Goal: Task Accomplishment & Management: Manage account settings

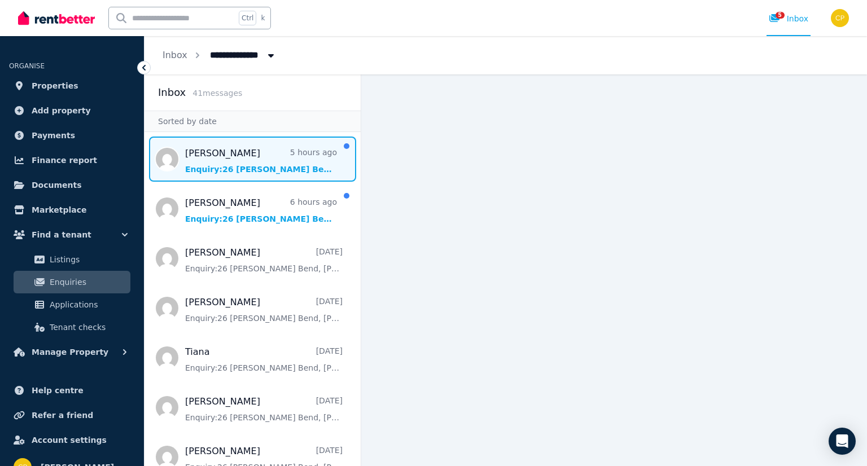
click at [245, 169] on span "Message list" at bounding box center [253, 159] width 216 height 45
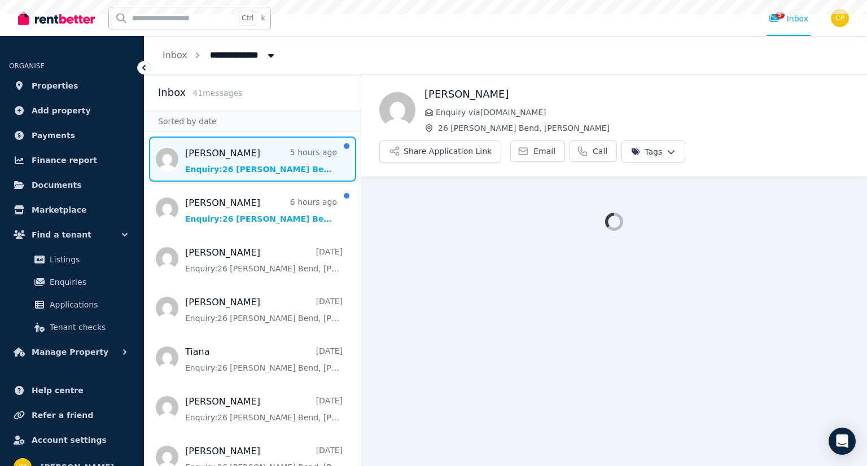
click at [245, 169] on span "Message list" at bounding box center [253, 159] width 216 height 45
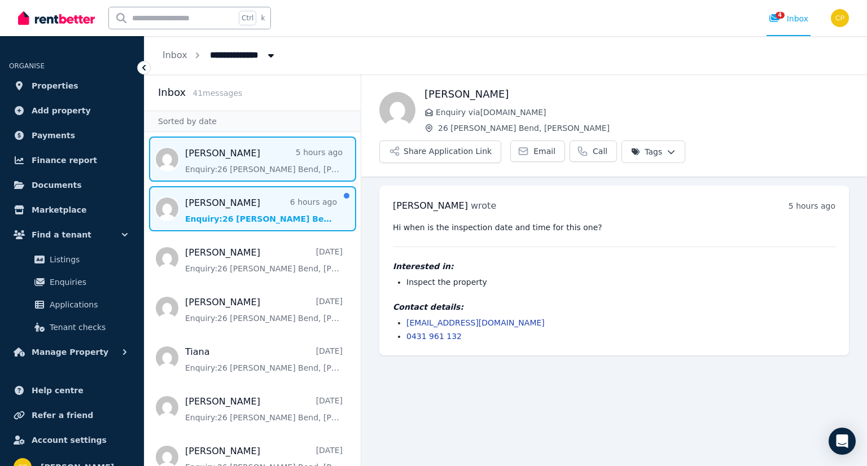
click at [224, 204] on span "Message list" at bounding box center [253, 208] width 216 height 45
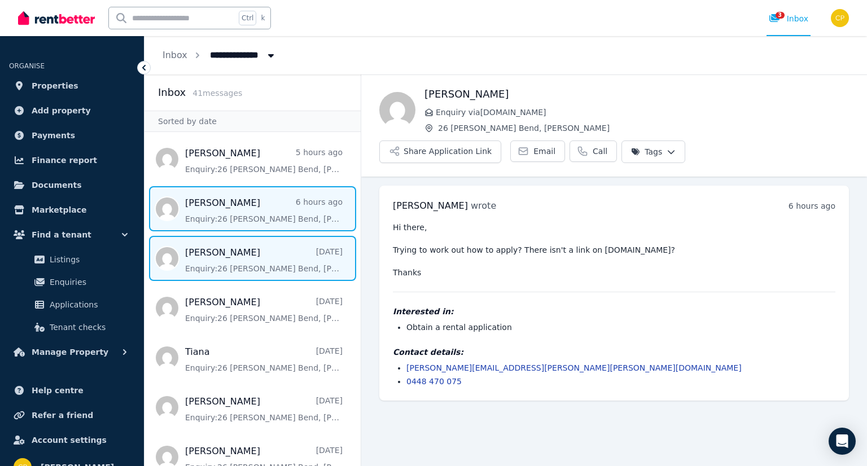
click at [253, 256] on span "Message list" at bounding box center [253, 258] width 216 height 45
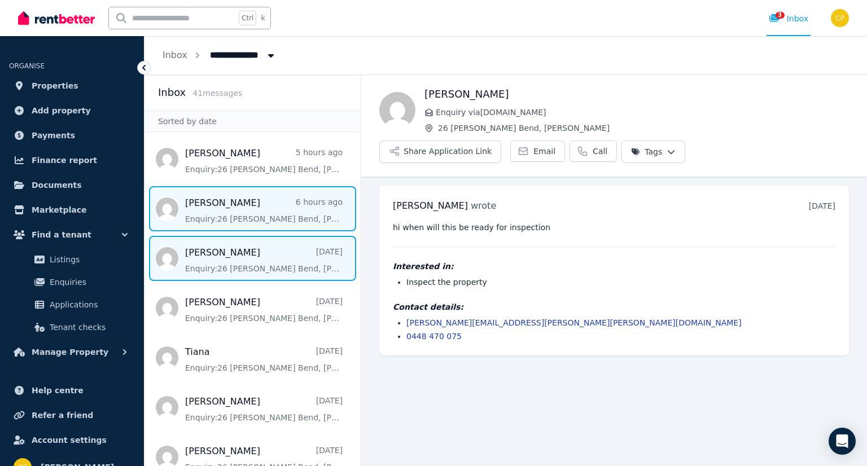
click at [262, 211] on span "Message list" at bounding box center [253, 208] width 216 height 45
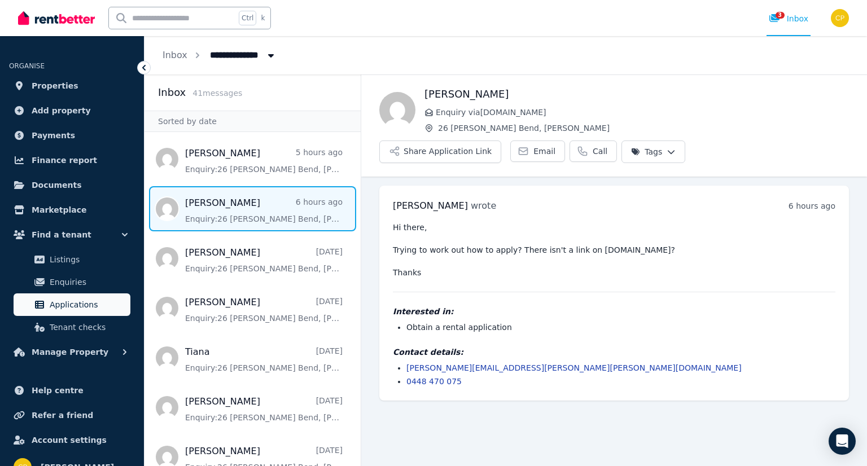
click at [90, 299] on span "Applications" at bounding box center [88, 305] width 76 height 14
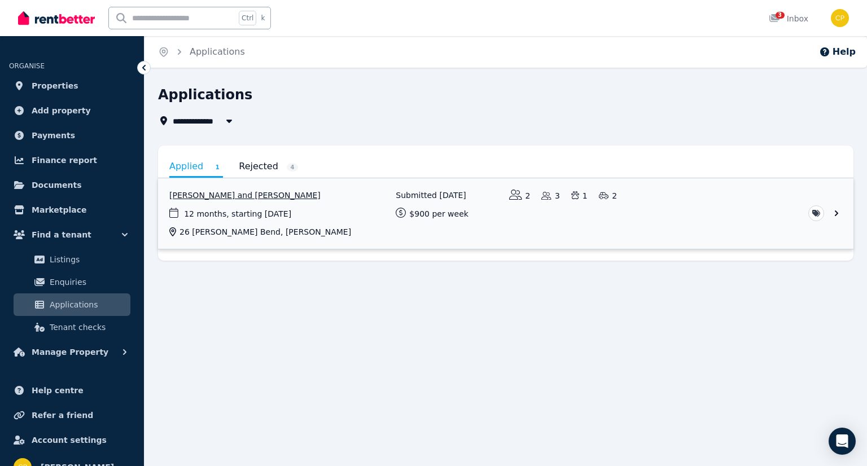
click at [840, 212] on link "View application: Laura Cooper and Ross Cooper" at bounding box center [506, 213] width 696 height 71
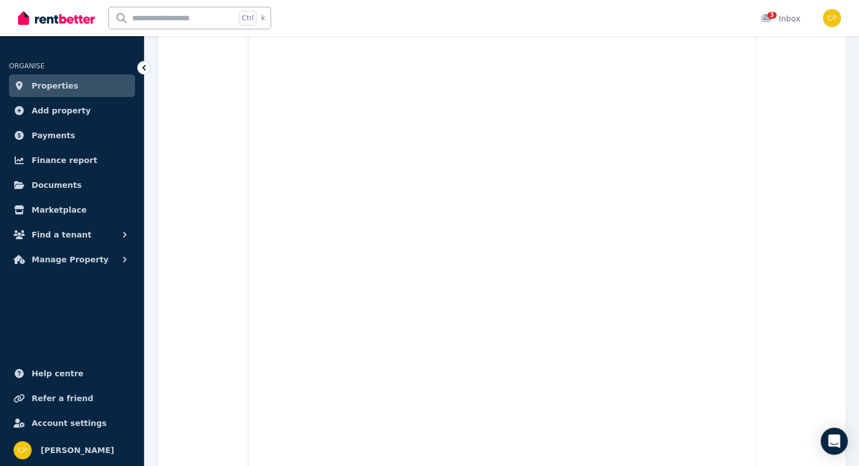
scroll to position [5006, 0]
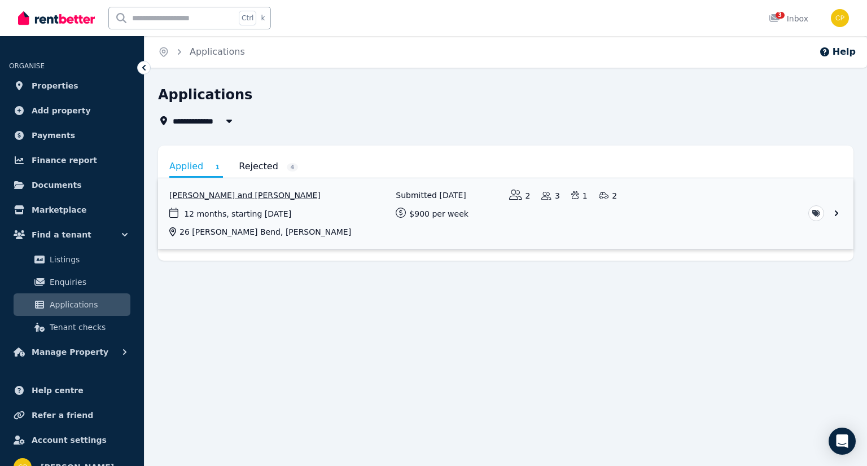
click at [838, 212] on link "View application: Laura Cooper and Ross Cooper" at bounding box center [506, 213] width 696 height 71
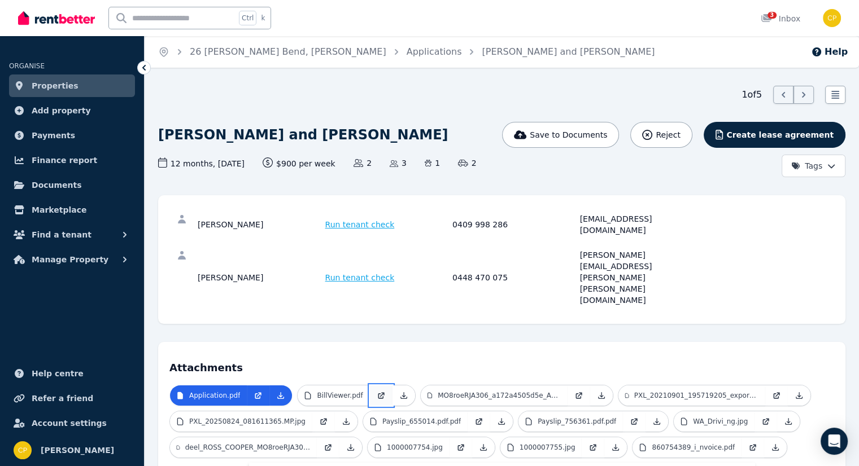
click at [377, 391] on icon at bounding box center [381, 395] width 9 height 9
click at [537, 391] on p "MO8roeRJA306_a172a4505d5e_Aug_2025.pdf" at bounding box center [499, 395] width 123 height 9
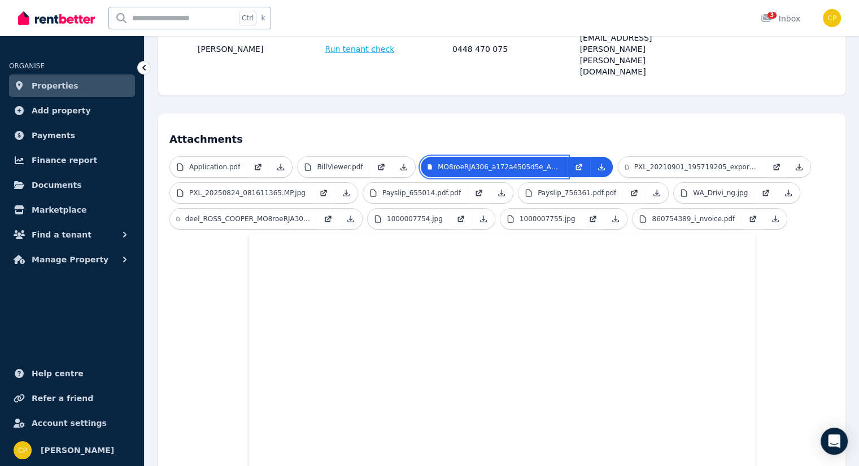
scroll to position [226, 0]
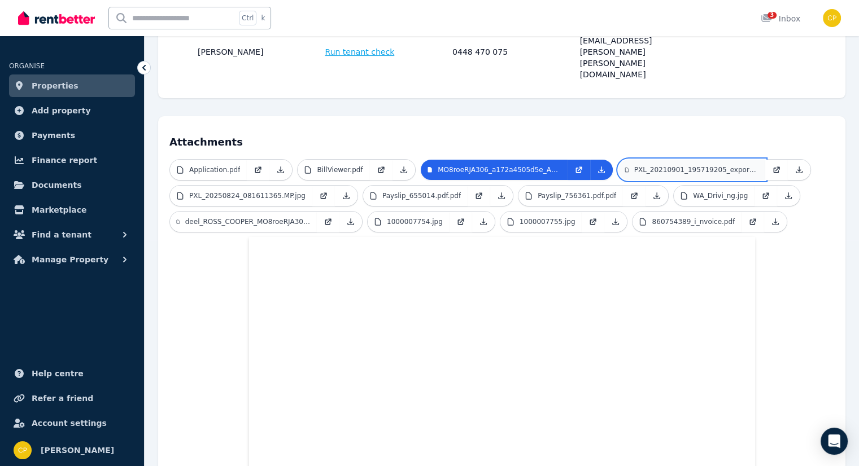
click at [642, 165] on p "PXL_20210901_195719205_exported_1685109826483.jpg" at bounding box center [696, 169] width 124 height 9
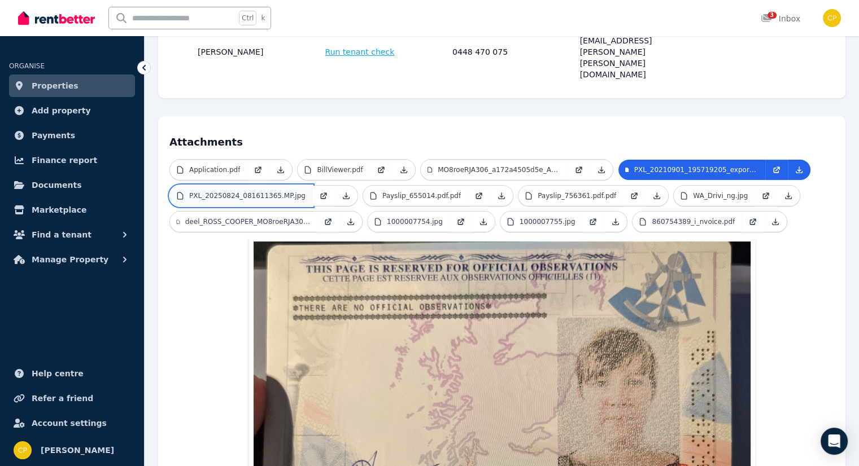
click at [237, 191] on p "PXL_20250824_081611365.MP.jpg" at bounding box center [247, 195] width 116 height 9
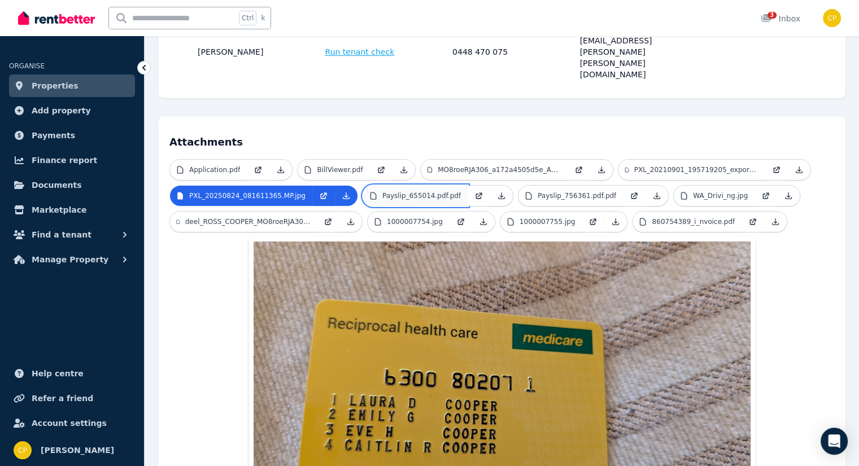
click at [382, 191] on p "Payslip_655014.pdf.pdf" at bounding box center [421, 195] width 78 height 9
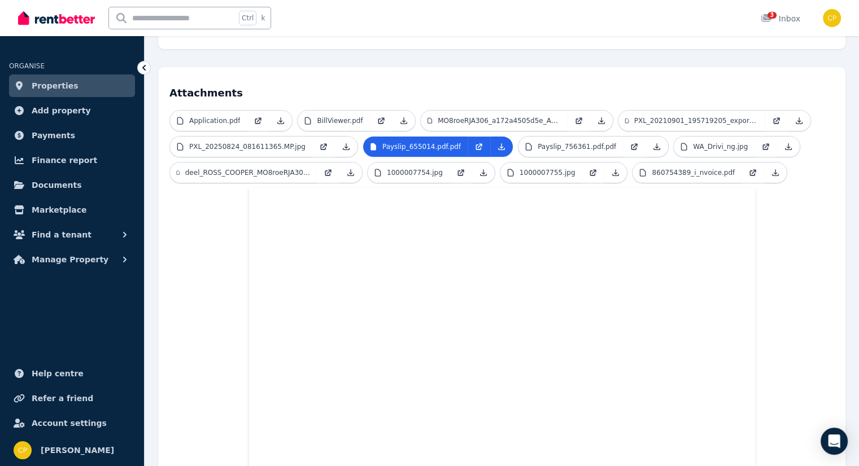
scroll to position [274, 0]
click at [561, 143] on p "Payslip_756361.pdf.pdf" at bounding box center [577, 147] width 78 height 9
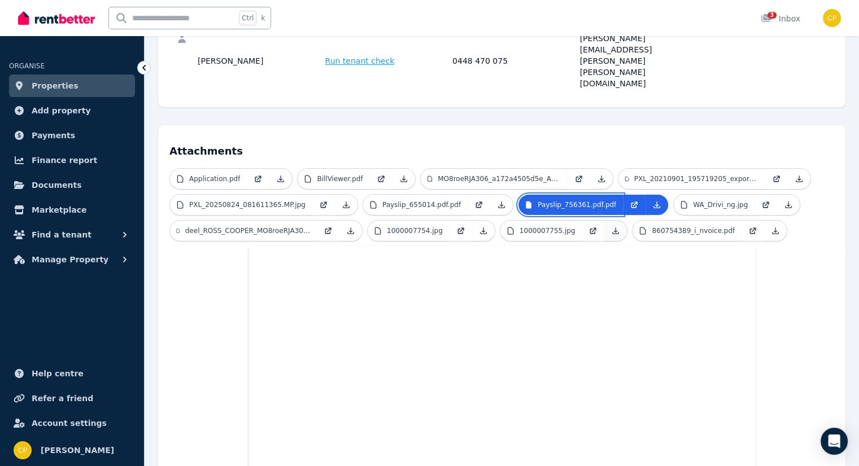
scroll to position [199, 0]
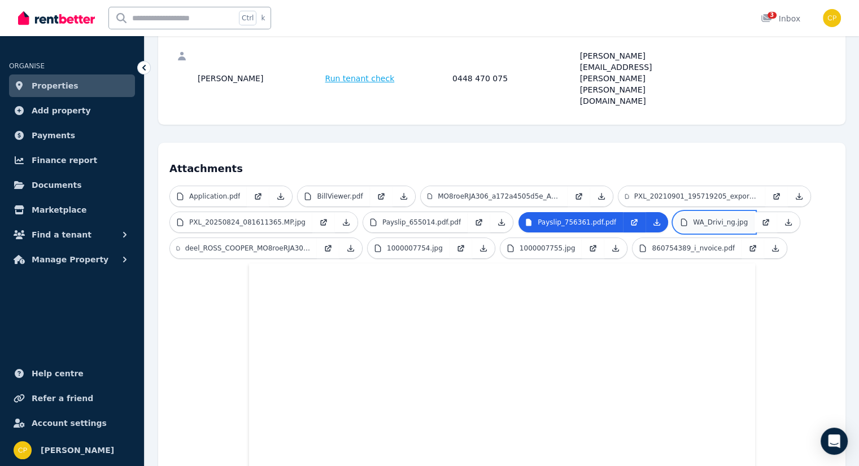
click at [677, 212] on link "WA_Drivi_ng.jpg" at bounding box center [714, 222] width 81 height 20
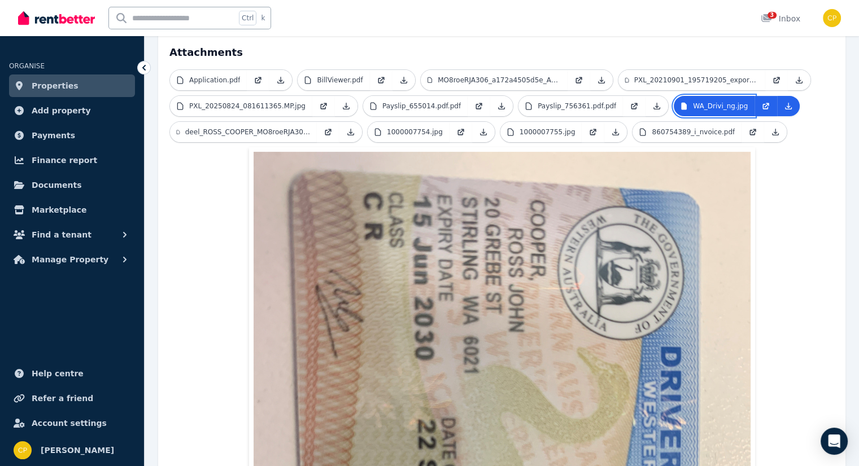
scroll to position [312, 0]
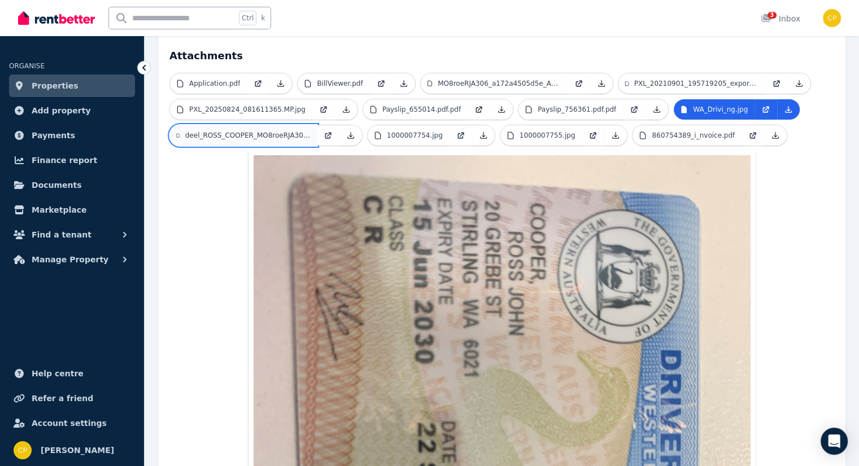
click at [274, 125] on link "deel_ROSS_COOPER_MO8roeRJA306_40122c7335fc_Jun_2025_1.pdf" at bounding box center [243, 135] width 147 height 20
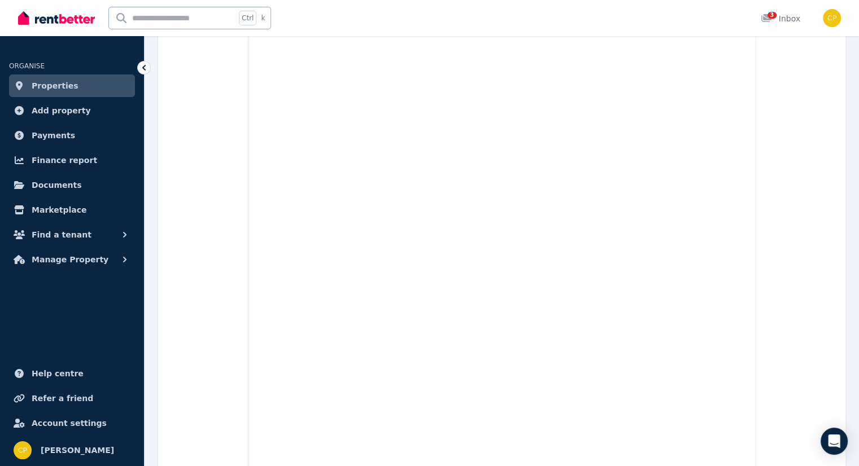
scroll to position [463, 0]
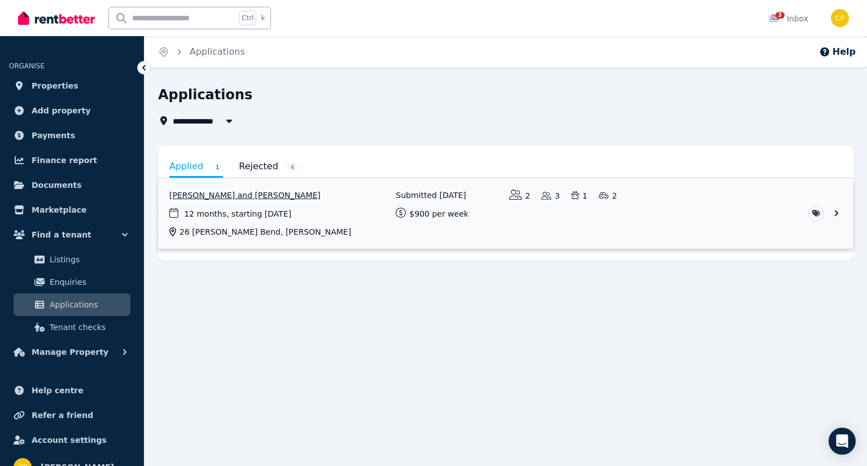
click at [839, 211] on link "View application: Laura Cooper and Ross Cooper" at bounding box center [506, 213] width 696 height 71
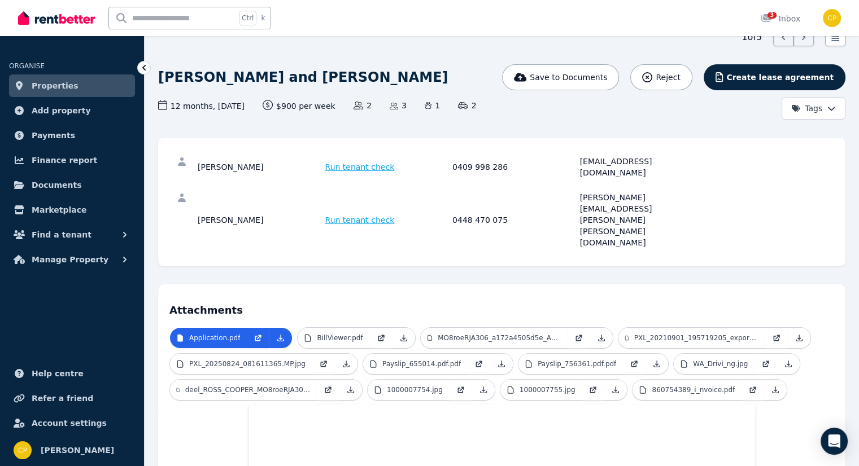
scroll to position [75, 0]
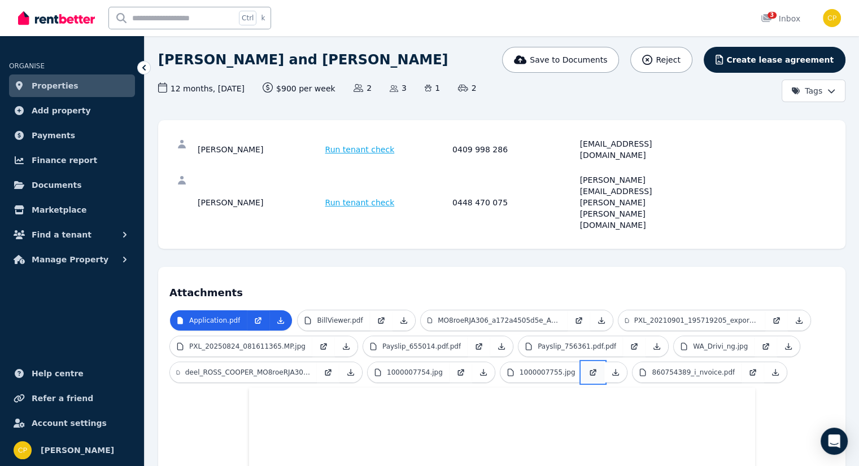
click at [582, 363] on link at bounding box center [593, 373] width 23 height 20
click at [686, 368] on p "860754389_i_nvoice.pdf" at bounding box center [693, 372] width 83 height 9
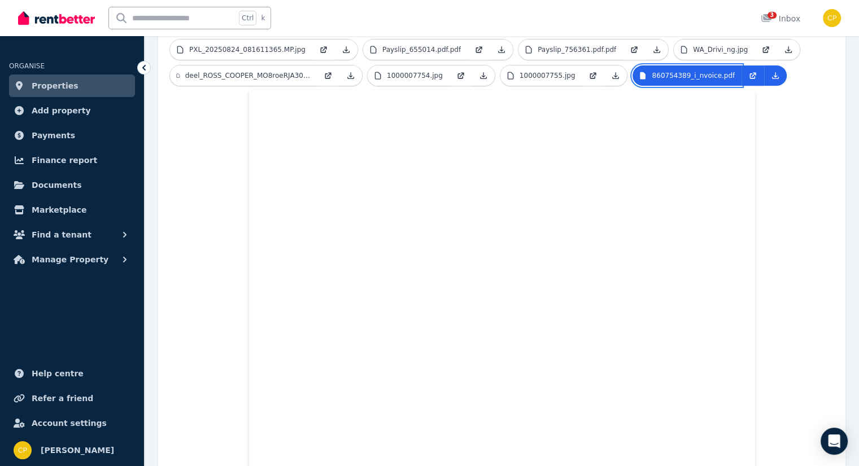
scroll to position [376, 0]
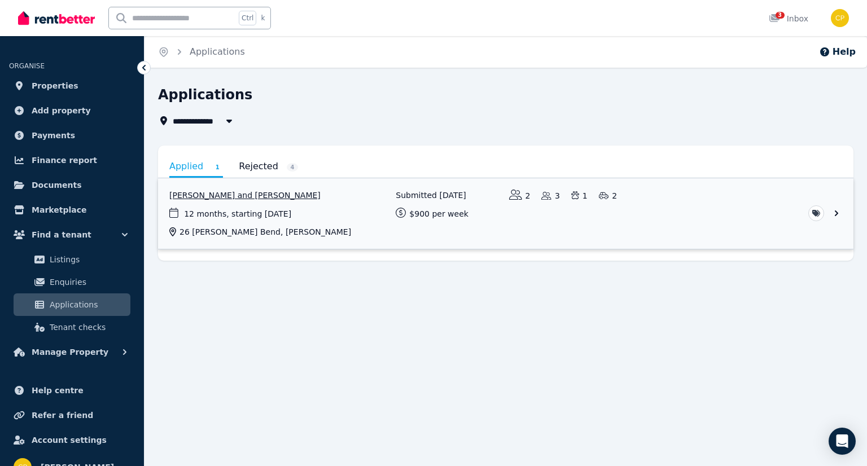
click at [841, 215] on link "View application: Laura Cooper and Ross Cooper" at bounding box center [506, 213] width 696 height 71
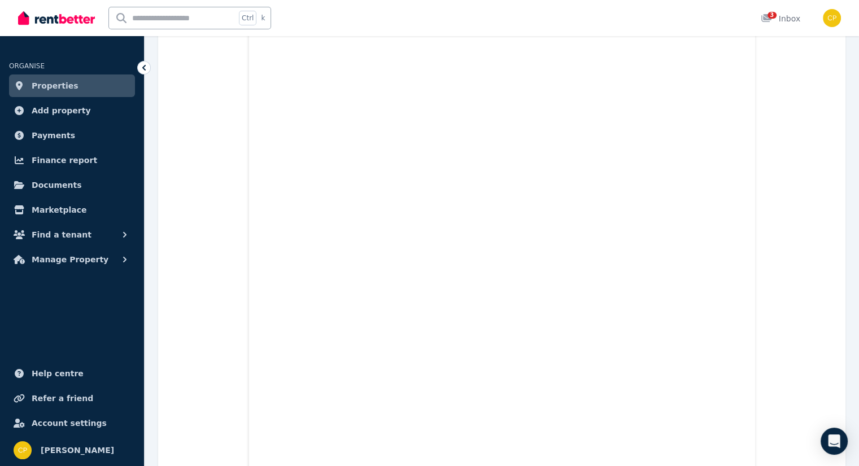
scroll to position [7798, 0]
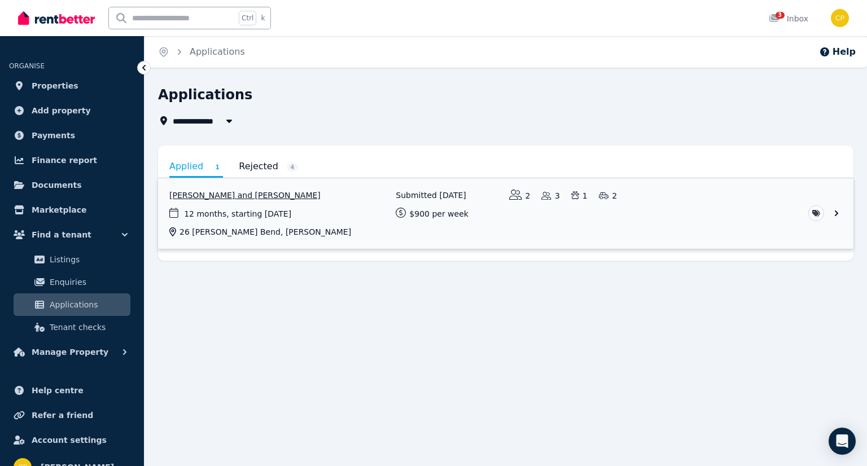
click at [834, 213] on link "View application: Laura Cooper and Ross Cooper" at bounding box center [506, 213] width 696 height 71
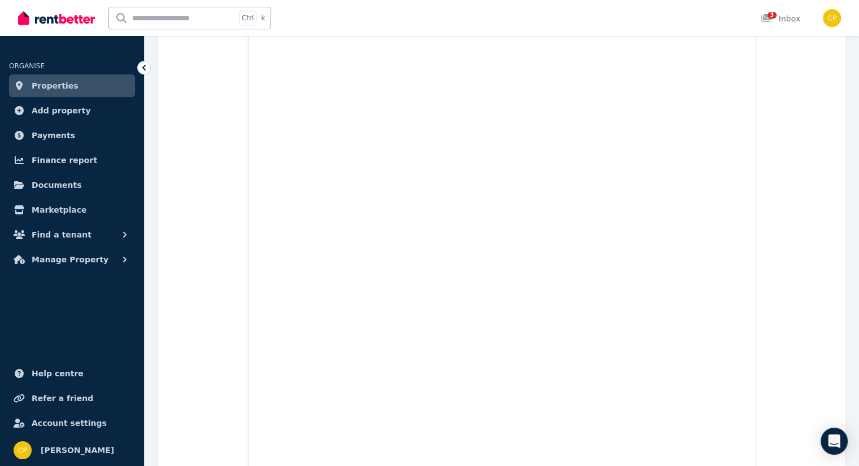
scroll to position [11886, 0]
drag, startPoint x: 776, startPoint y: 203, endPoint x: 176, endPoint y: 376, distance: 624.6
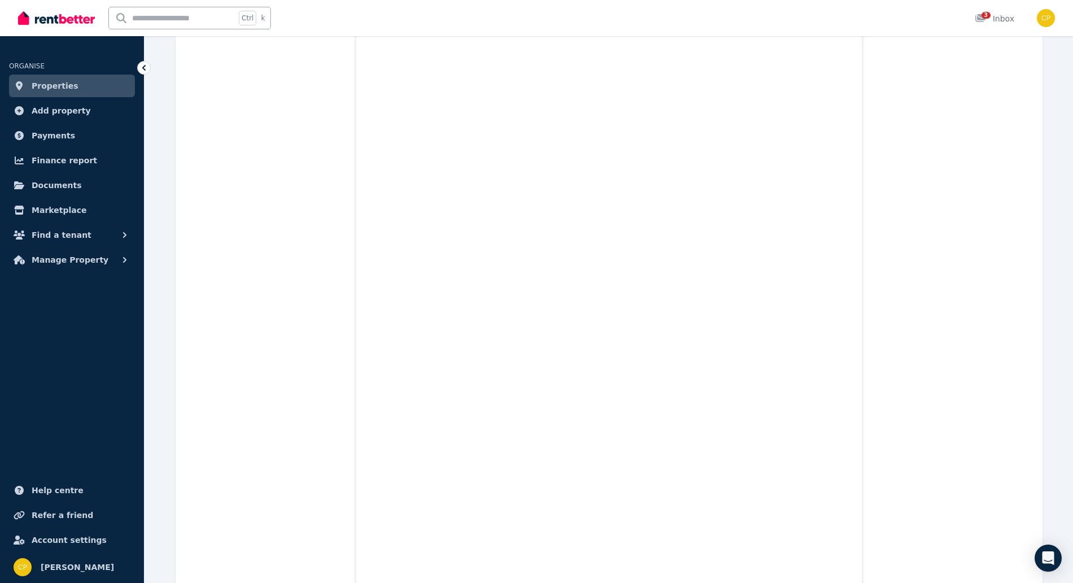
scroll to position [10691, 0]
drag, startPoint x: 806, startPoint y: 0, endPoint x: 315, endPoint y: 145, distance: 512.1
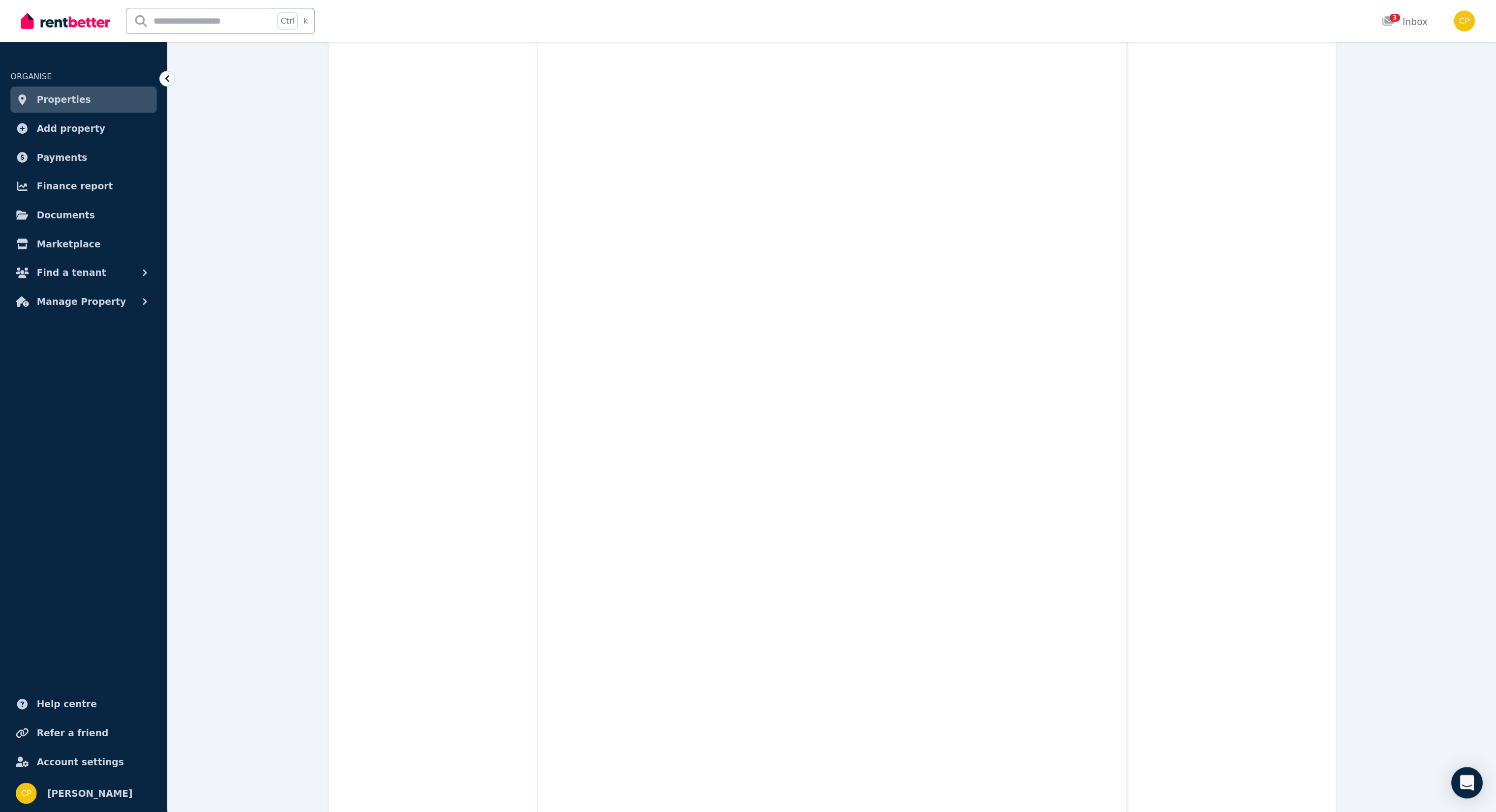
scroll to position [10382, 0]
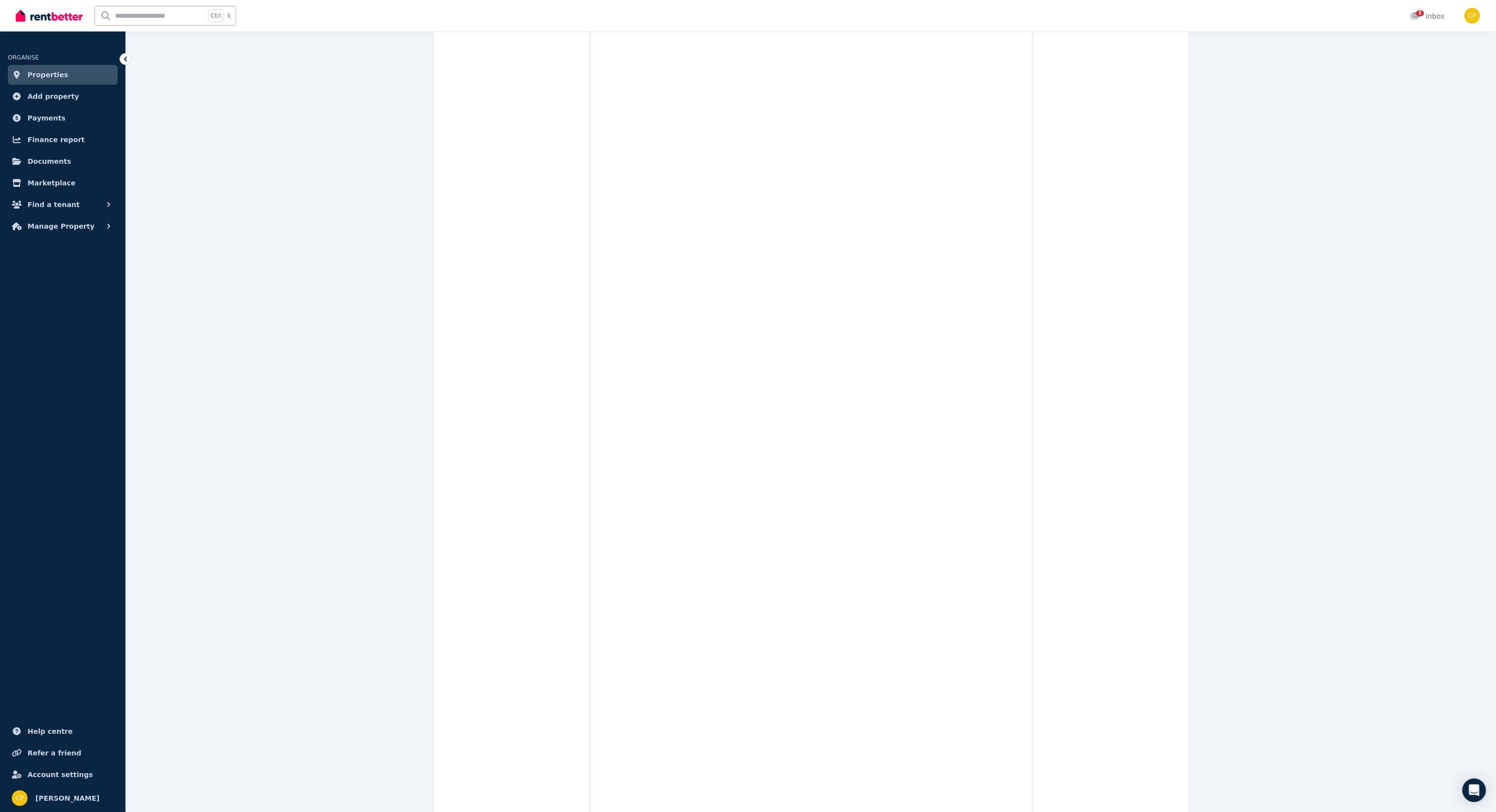
drag, startPoint x: 1126, startPoint y: 1, endPoint x: 1129, endPoint y: 290, distance: 289.0
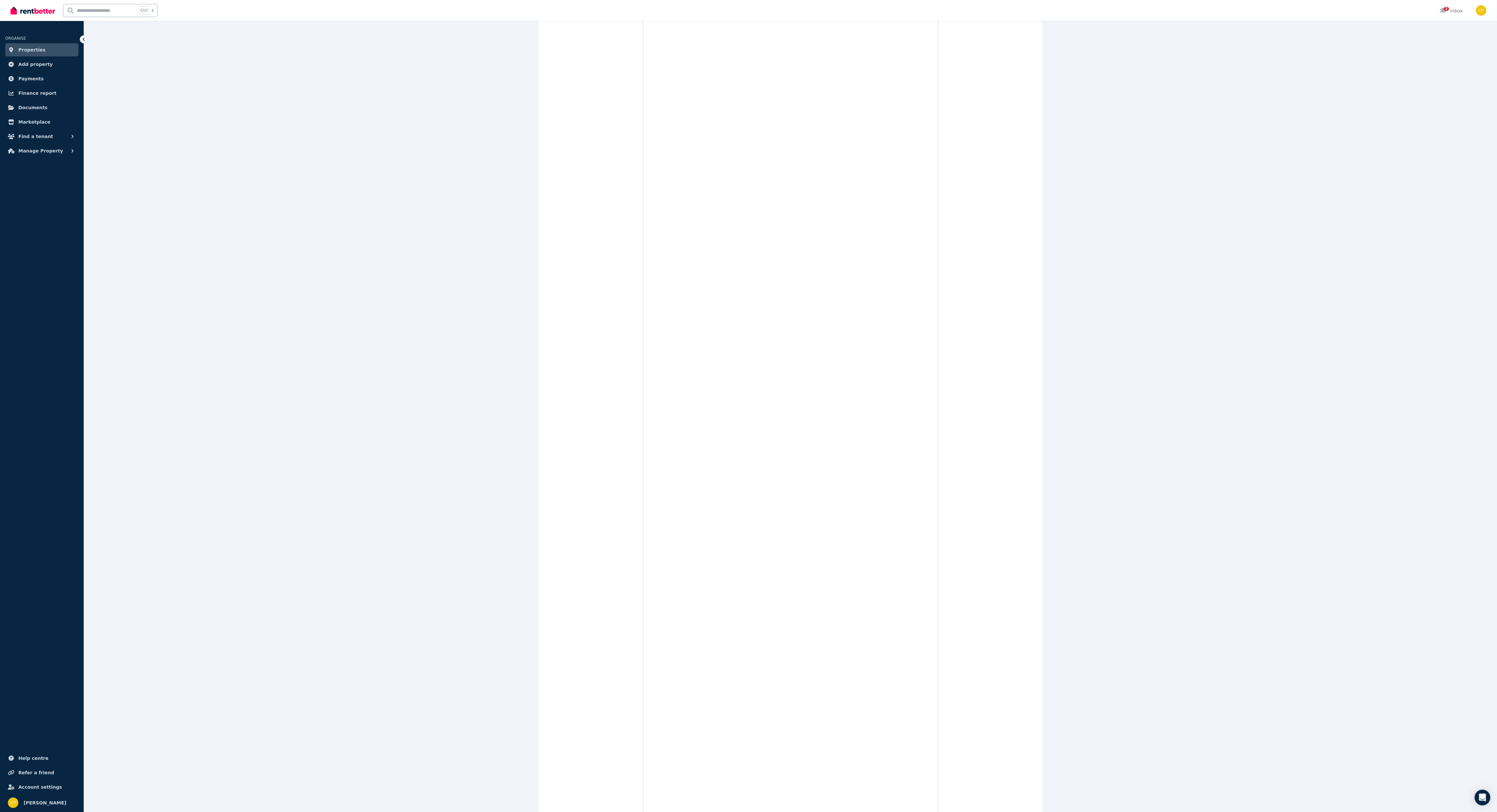
scroll to position [7784, 0]
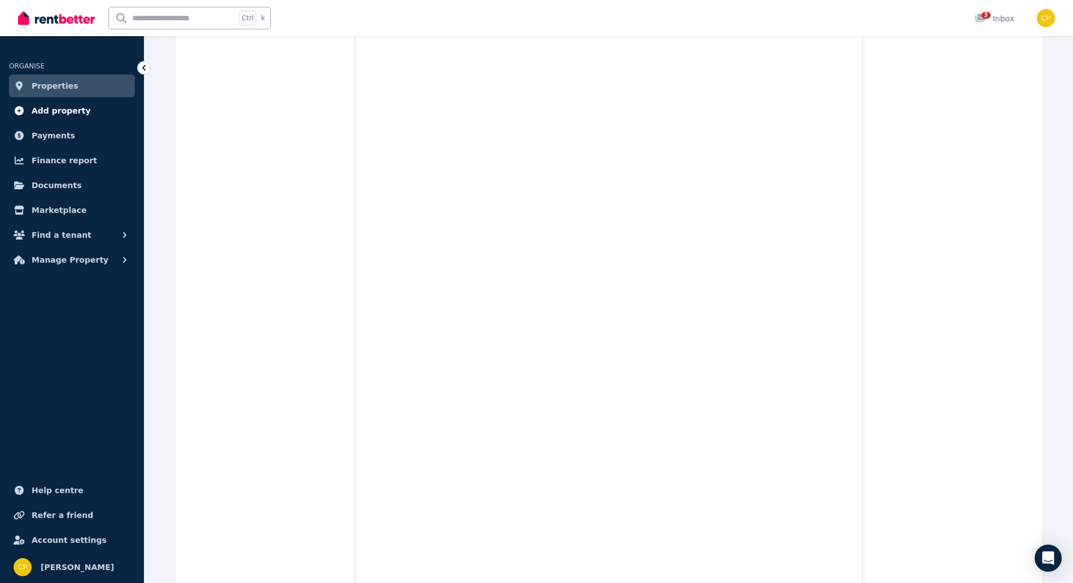
scroll to position [7531, 0]
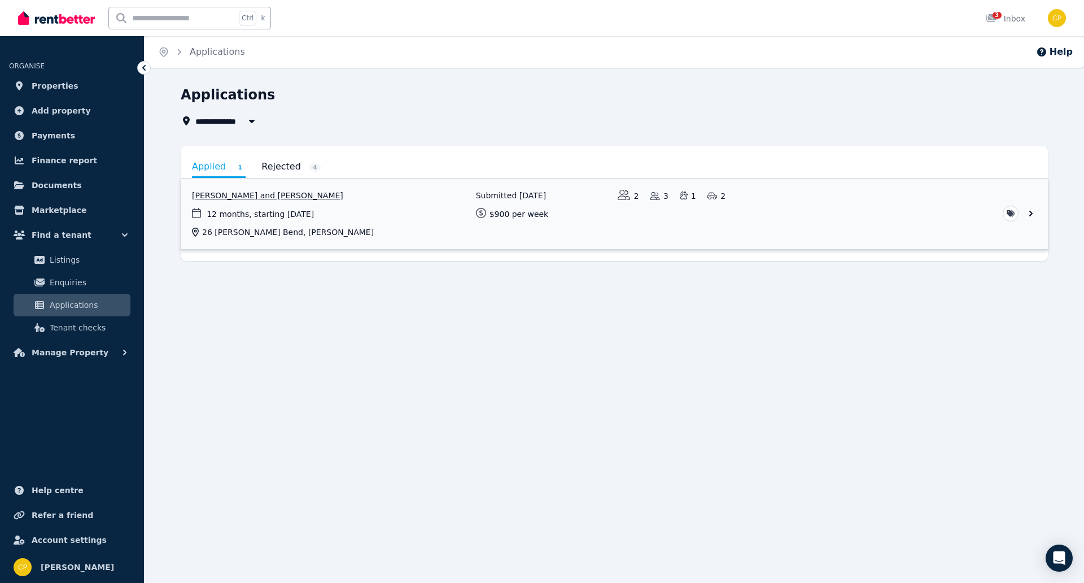
click at [1031, 212] on link "View application: Laura Cooper and Ross Cooper" at bounding box center [614, 213] width 867 height 71
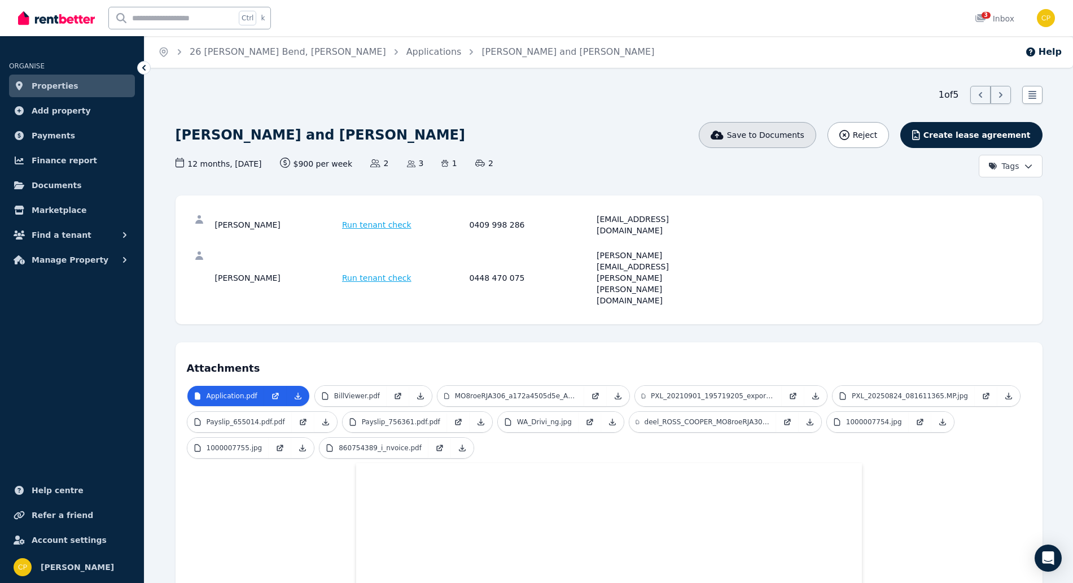
click at [809, 142] on button "Save to Documents" at bounding box center [757, 135] width 117 height 26
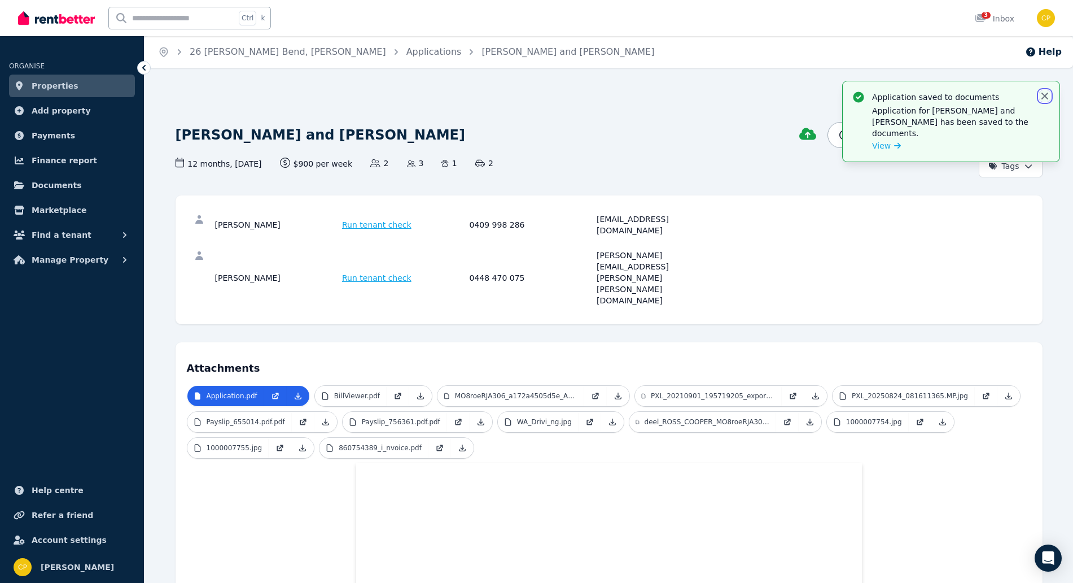
click at [1044, 92] on icon "button" at bounding box center [1045, 95] width 11 height 11
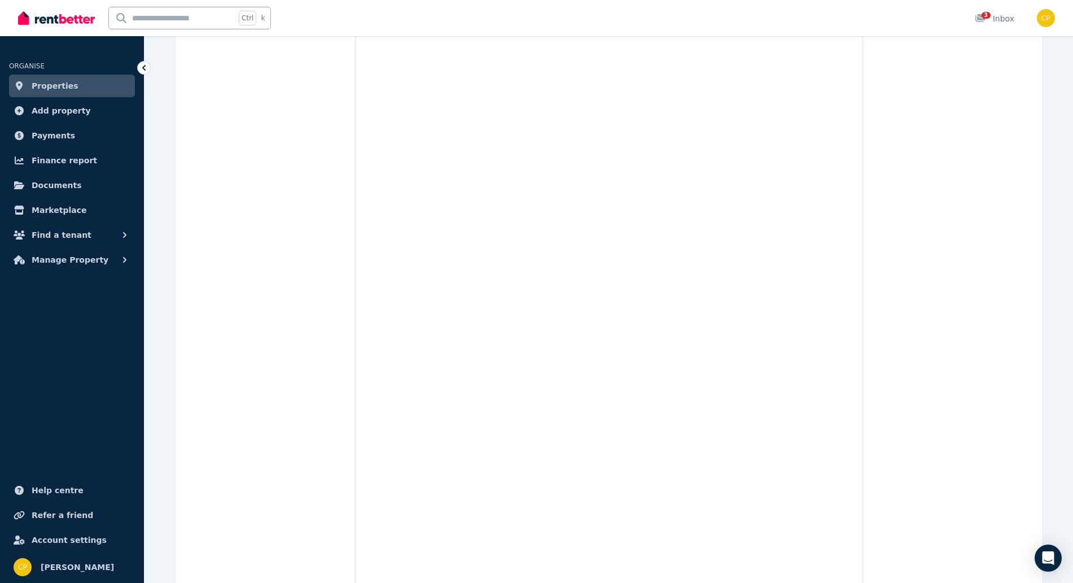
scroll to position [1270, 0]
